Goal: Navigation & Orientation: Find specific page/section

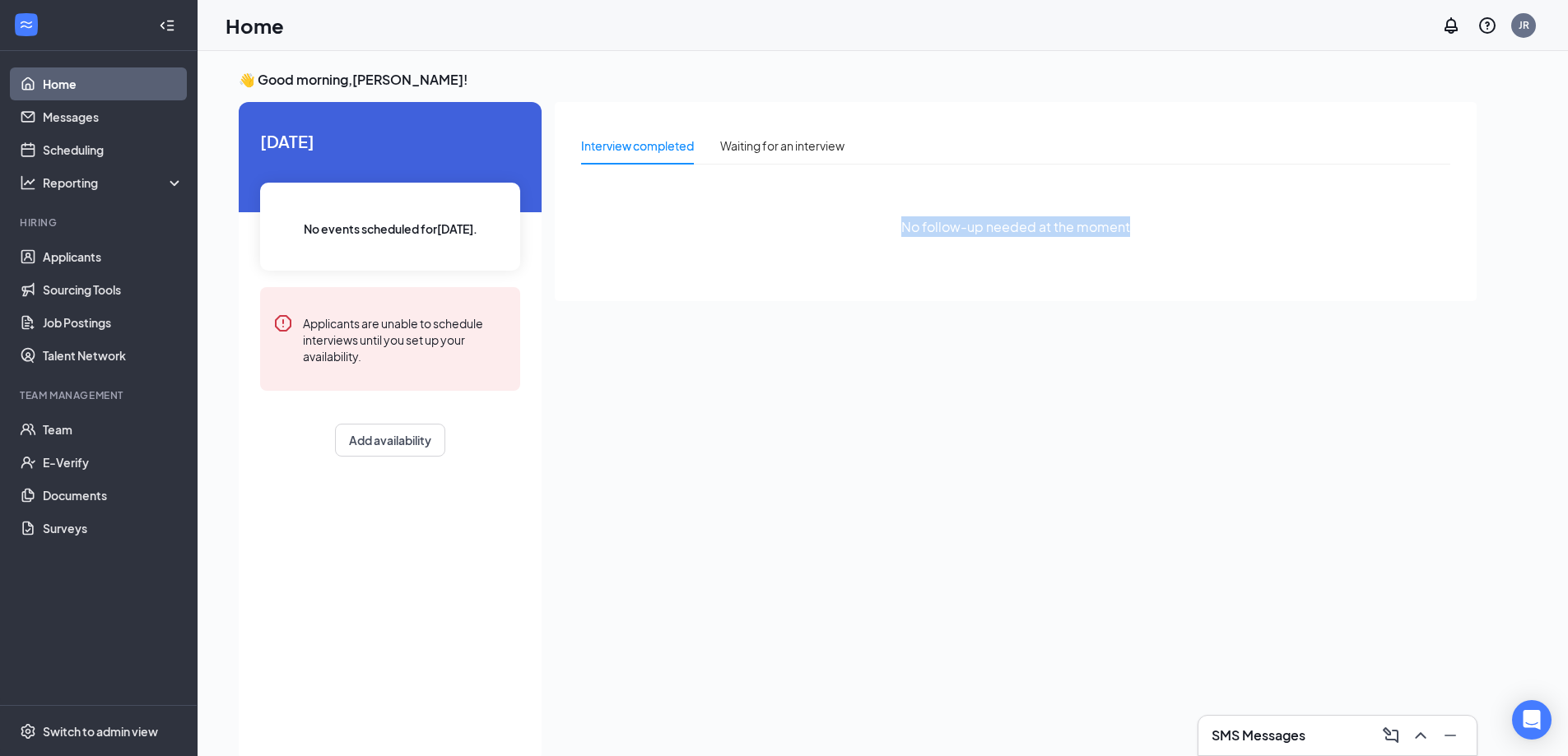
drag, startPoint x: 904, startPoint y: 227, endPoint x: 1157, endPoint y: 214, distance: 253.3
click at [1157, 214] on div "No follow-up needed at the moment" at bounding box center [1015, 227] width 869 height 99
click at [495, 32] on div "Home JR" at bounding box center [882, 26] width 1371 height 51
drag, startPoint x: 230, startPoint y: 24, endPoint x: 294, endPoint y: 30, distance: 64.3
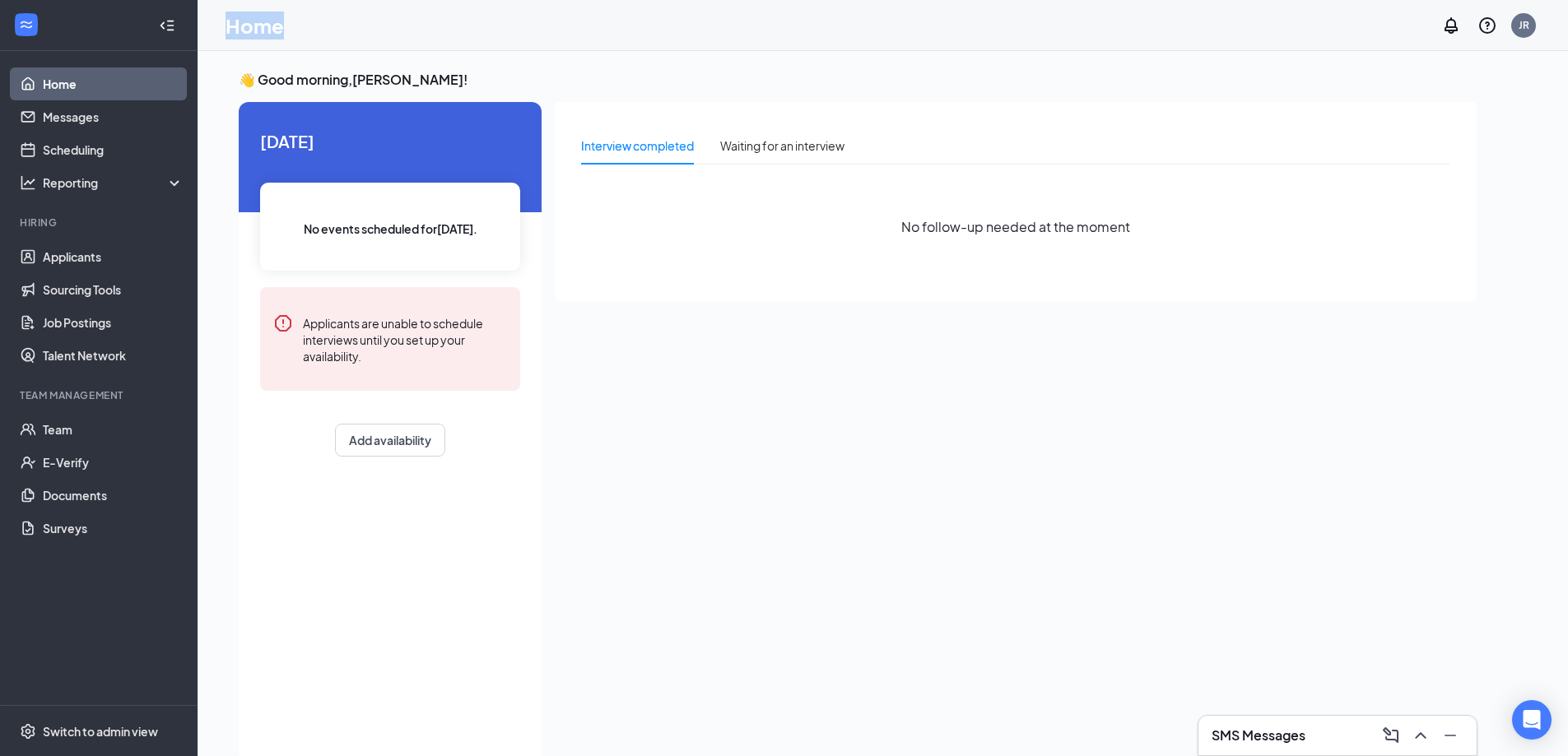
click at [294, 30] on div "Home JR" at bounding box center [882, 26] width 1371 height 51
drag, startPoint x: 295, startPoint y: 26, endPoint x: 221, endPoint y: 27, distance: 74.0
click at [221, 27] on div "Home JR" at bounding box center [882, 26] width 1371 height 51
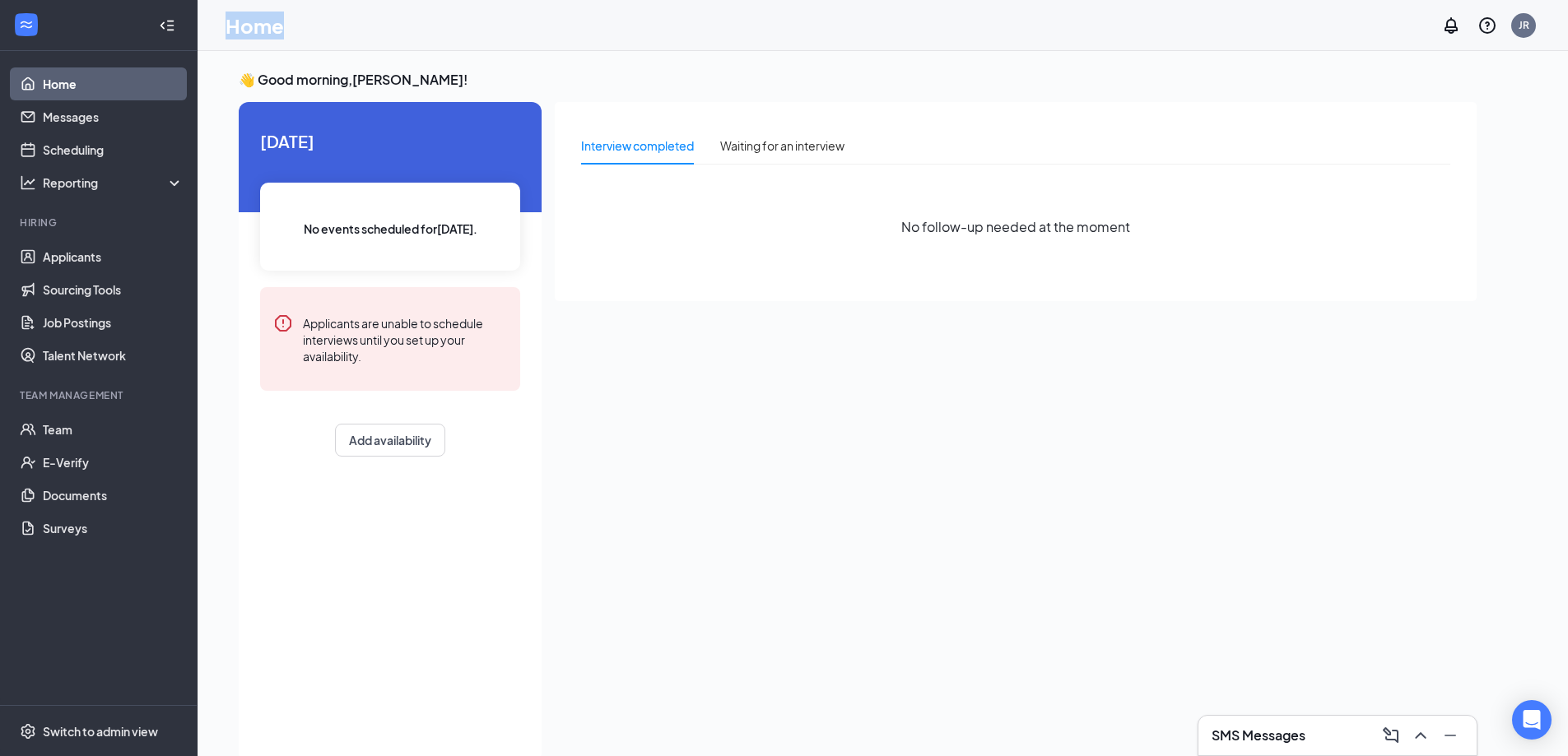
drag, startPoint x: 225, startPoint y: 26, endPoint x: 298, endPoint y: 31, distance: 73.2
click at [298, 31] on div "Home JR" at bounding box center [882, 26] width 1371 height 51
